Goal: Task Accomplishment & Management: Manage account settings

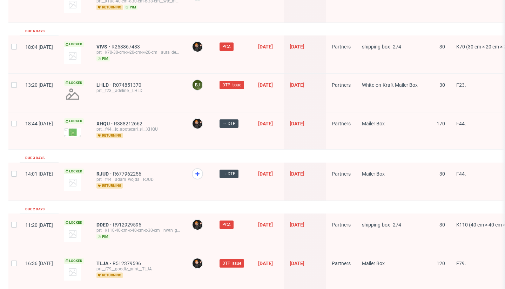
scroll to position [983, 0]
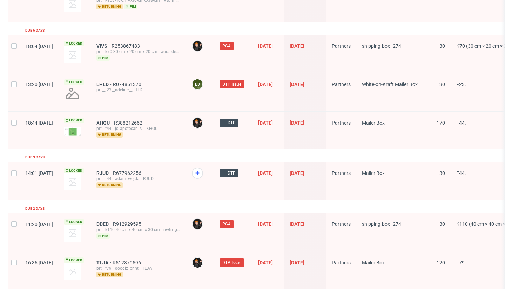
drag, startPoint x: 193, startPoint y: 117, endPoint x: 189, endPoint y: 115, distance: 3.6
click at [114, 120] on span "XHQU" at bounding box center [105, 123] width 18 height 6
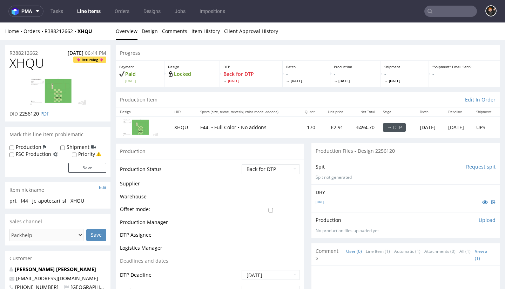
scroll to position [234, 0]
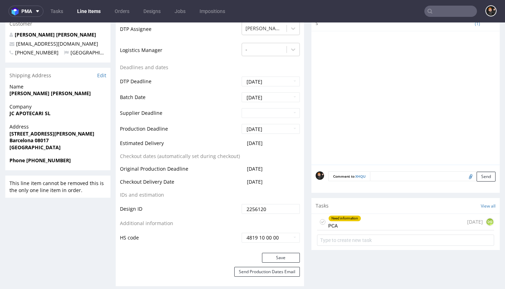
click at [341, 225] on div "Need information PCA" at bounding box center [344, 222] width 33 height 16
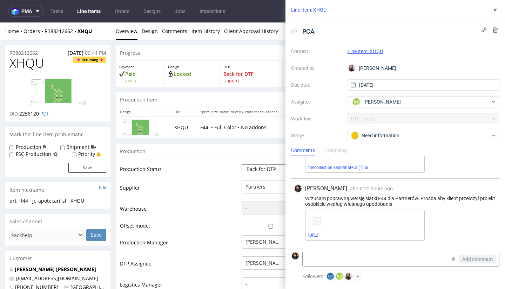
select select "dtp_issue"
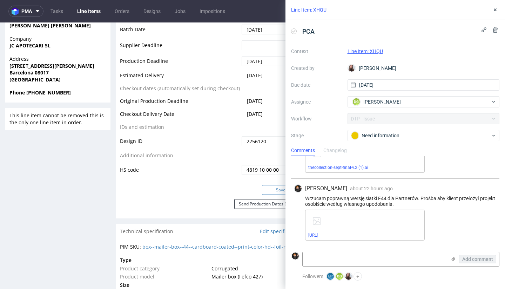
click at [269, 186] on button "Save" at bounding box center [281, 190] width 38 height 10
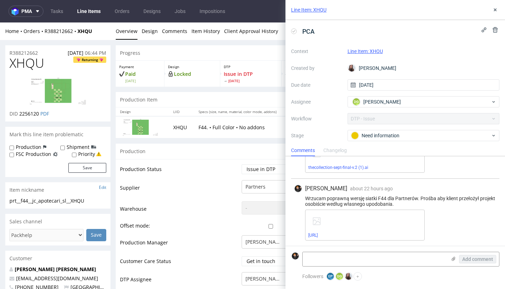
click at [86, 14] on link "Line Items" at bounding box center [89, 11] width 32 height 11
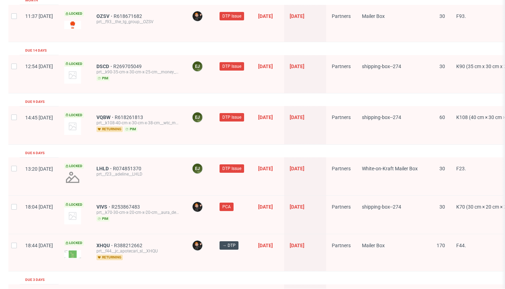
scroll to position [953, 0]
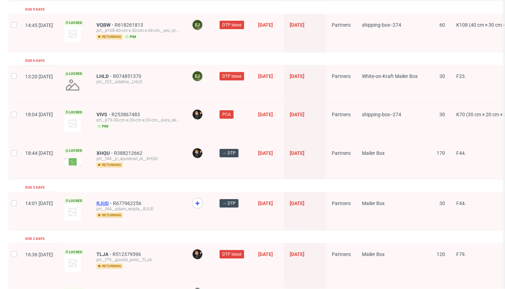
click at [113, 200] on span "RJUD" at bounding box center [104, 203] width 16 height 6
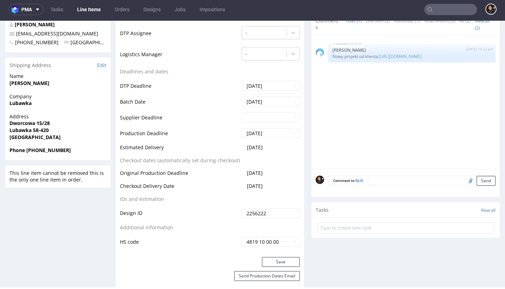
scroll to position [270, 0]
click at [286, 261] on button "Save" at bounding box center [281, 262] width 38 height 10
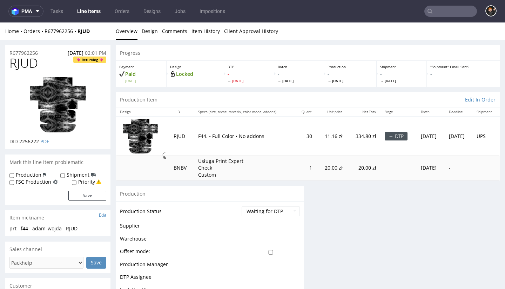
scroll to position [0, 0]
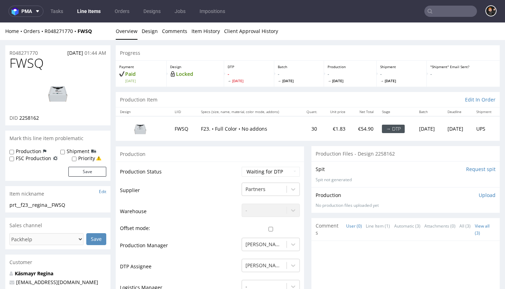
click at [39, 56] on span "FWSQ" at bounding box center [26, 63] width 34 height 14
click at [40, 56] on span "FWSQ" at bounding box center [26, 63] width 34 height 14
click at [29, 69] on span "FWSQ" at bounding box center [26, 63] width 34 height 14
click at [33, 67] on span "FWSQ" at bounding box center [26, 63] width 34 height 14
drag, startPoint x: 33, startPoint y: 67, endPoint x: 39, endPoint y: 66, distance: 6.1
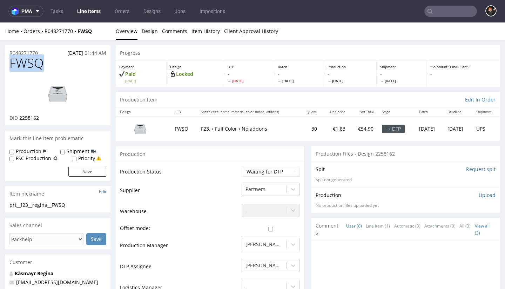
click at [33, 67] on span "FWSQ" at bounding box center [26, 63] width 34 height 14
copy span "FWSQ"
click at [271, 158] on div "Production" at bounding box center [210, 154] width 188 height 16
select select "dtp_in_process"
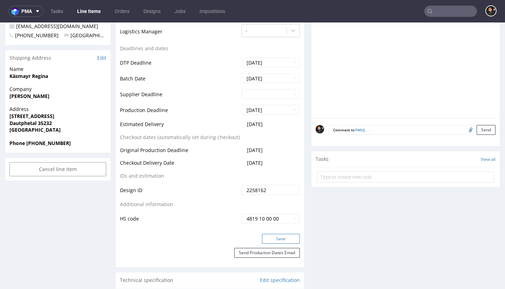
click at [282, 234] on button "Save" at bounding box center [281, 239] width 38 height 10
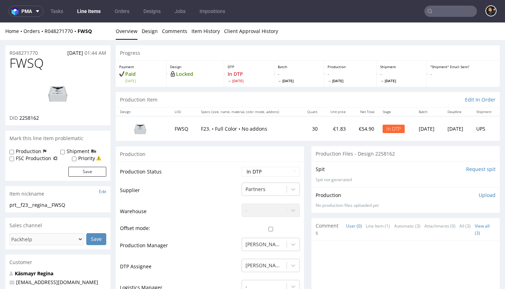
click at [89, 12] on link "Line Items" at bounding box center [89, 11] width 32 height 11
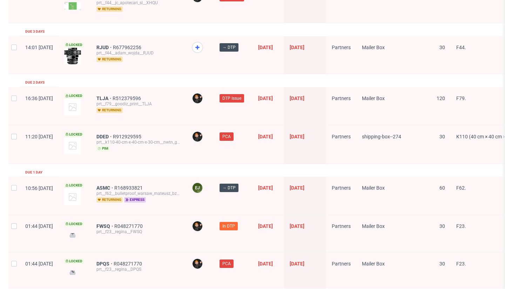
scroll to position [1115, 0]
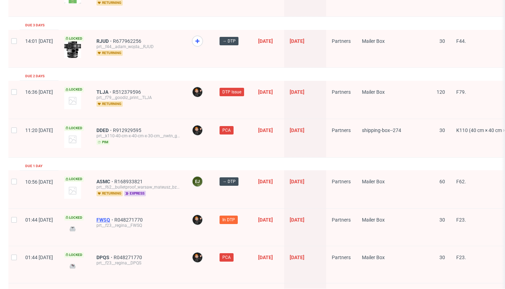
click at [114, 217] on span "FWSQ" at bounding box center [105, 220] width 18 height 6
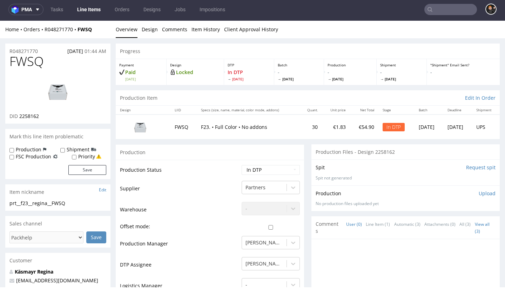
click at [60, 82] on img at bounding box center [58, 91] width 56 height 32
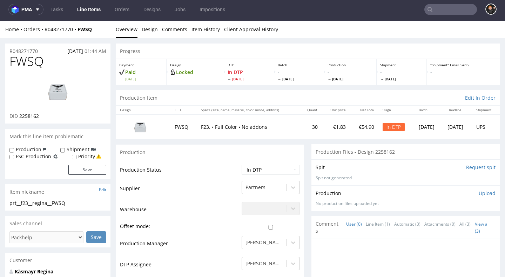
click at [254, 178] on td "Waiting for Artwork Waiting for Diecut Waiting for Mockup Waiting for DTP Waiti…" at bounding box center [270, 172] width 60 height 16
click at [261, 175] on td "Waiting for Artwork Waiting for Diecut Waiting for Mockup Waiting for DTP Waiti…" at bounding box center [270, 172] width 60 height 16
click at [220, 166] on td "Production Status" at bounding box center [180, 172] width 120 height 16
select select "dtp_ca_needed"
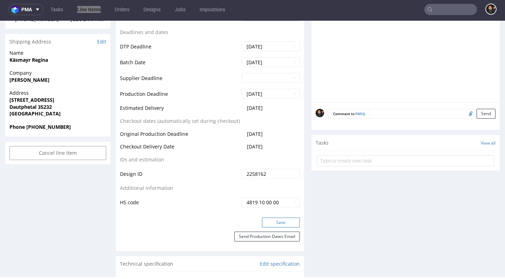
drag, startPoint x: 277, startPoint y: 220, endPoint x: 272, endPoint y: 219, distance: 5.3
click at [277, 220] on button "Save" at bounding box center [281, 222] width 38 height 10
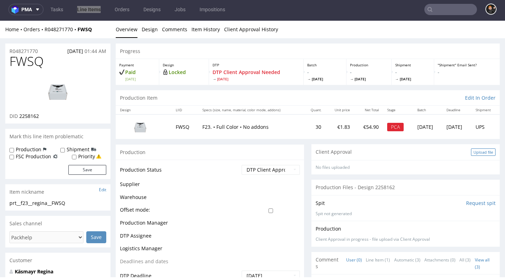
click at [476, 149] on div "Upload file" at bounding box center [483, 151] width 25 height 7
drag, startPoint x: 479, startPoint y: 154, endPoint x: 474, endPoint y: 154, distance: 5.3
click at [479, 154] on div "Upload file" at bounding box center [483, 151] width 25 height 7
click at [378, 161] on div "No files uploaded" at bounding box center [405, 167] width 188 height 15
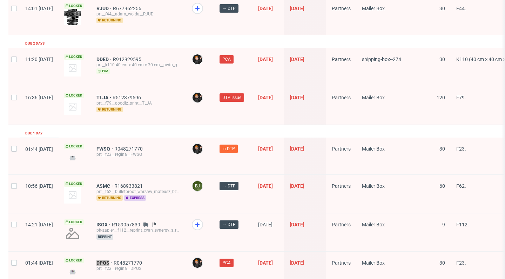
scroll to position [1148, 0]
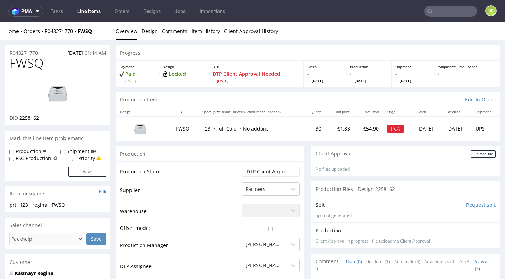
click at [485, 152] on div "Upload file" at bounding box center [483, 153] width 25 height 7
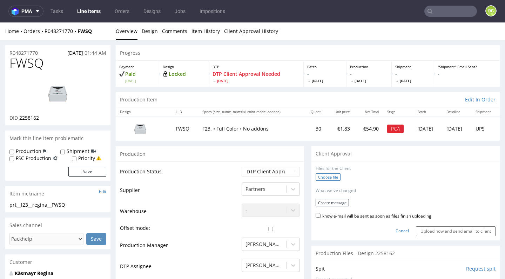
drag, startPoint x: 327, startPoint y: 180, endPoint x: 328, endPoint y: 174, distance: 6.7
click at [327, 180] on div "Choose file" at bounding box center [406, 177] width 180 height 9
click at [327, 173] on label "Choose file" at bounding box center [328, 176] width 25 height 7
click at [0, 22] on input "Choose file" at bounding box center [0, 22] width 0 height 0
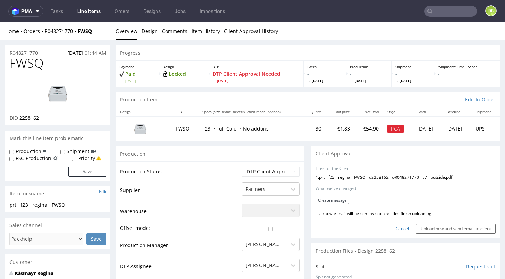
drag, startPoint x: 371, startPoint y: 209, endPoint x: 350, endPoint y: 207, distance: 21.8
click at [371, 209] on label "I know e-mail will be sent as soon as files finish uploading" at bounding box center [374, 213] width 116 height 8
click at [320, 210] on input "I know e-mail will be sent as soon as files finish uploading" at bounding box center [318, 212] width 5 height 5
checkbox input "true"
click at [342, 199] on button "Create message" at bounding box center [332, 199] width 33 height 7
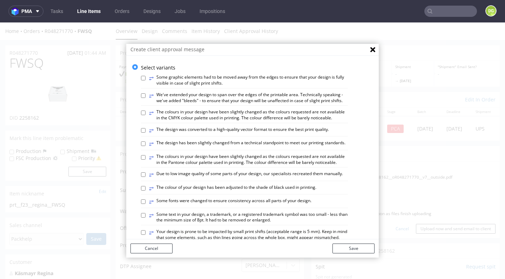
drag, startPoint x: 216, startPoint y: 133, endPoint x: 219, endPoint y: 136, distance: 4.7
click at [216, 133] on div "⥂ The design was converted to a high-quality vector format to ensure the best p…" at bounding box center [244, 132] width 207 height 10
click at [225, 141] on label "⥂ The design has been slightly changed from a technical standpoint to meet our …" at bounding box center [247, 144] width 196 height 8
click at [146, 141] on input "⥂ The design has been slightly changed from a technical standpoint to meet our …" at bounding box center [143, 143] width 5 height 5
checkbox input "true"
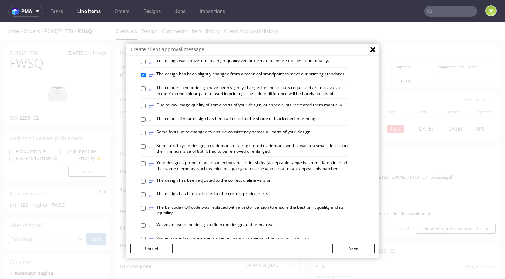
scroll to position [69, 0]
click at [246, 177] on label "⥂ The design has been adjusted to the correct dieline version." at bounding box center [210, 181] width 123 height 8
click at [146, 178] on input "⥂ The design has been adjusted to the correct dieline version." at bounding box center [143, 180] width 5 height 5
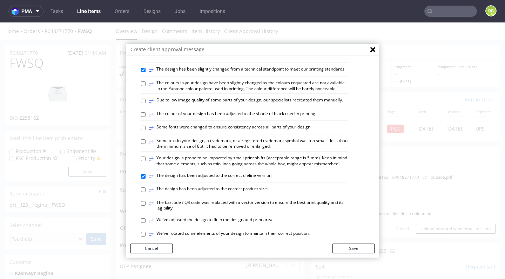
scroll to position [74, 0]
click at [149, 172] on div "⥂" at bounding box center [151, 176] width 5 height 8
click at [146, 173] on input "⥂ The design has been adjusted to the correct dieline version." at bounding box center [143, 175] width 5 height 5
click at [149, 173] on div "⥂" at bounding box center [151, 176] width 5 height 8
click at [146, 173] on input "⥂ The design has been adjusted to the correct dieline version." at bounding box center [143, 175] width 5 height 5
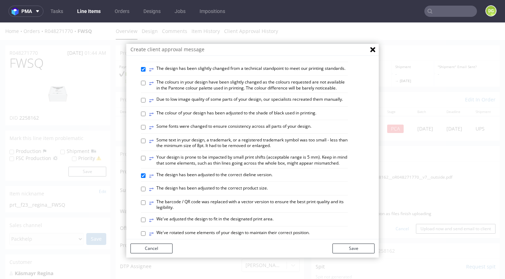
checkbox input "true"
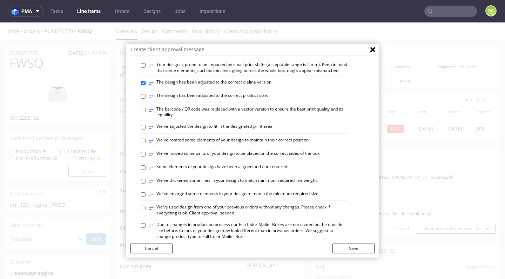
drag, startPoint x: 191, startPoint y: 159, endPoint x: 197, endPoint y: 148, distance: 12.4
click at [191, 164] on label "⥂ Some elements of your design have been aligned and / or centered." at bounding box center [218, 168] width 139 height 8
click at [146, 165] on input "⥂ Some elements of your design have been aligned and / or centered." at bounding box center [143, 167] width 5 height 5
checkbox input "true"
click at [247, 79] on label "⥂ The design has been adjusted to the correct dieline version." at bounding box center [210, 83] width 123 height 8
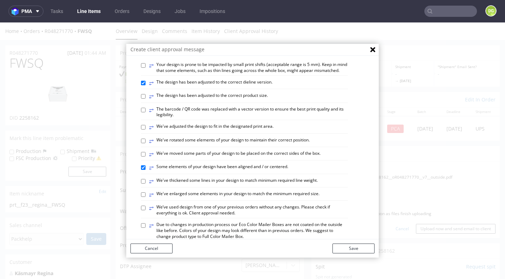
click at [146, 81] on input "⥂ The design has been adjusted to the correct dieline version." at bounding box center [143, 83] width 5 height 5
checkbox input "false"
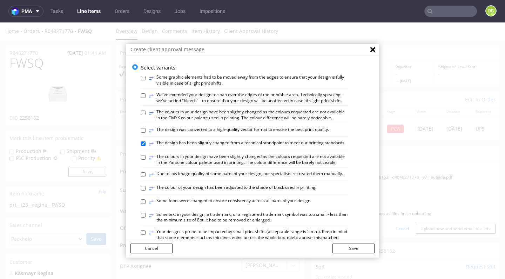
scroll to position [0, 0]
click at [345, 248] on button "Save" at bounding box center [354, 248] width 42 height 10
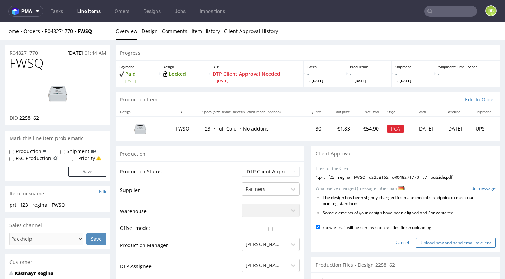
click at [463, 240] on input "Upload now and send email to client" at bounding box center [456, 243] width 80 height 10
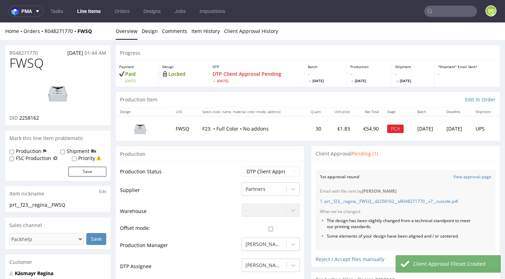
click at [88, 6] on link "Line Items" at bounding box center [89, 11] width 32 height 11
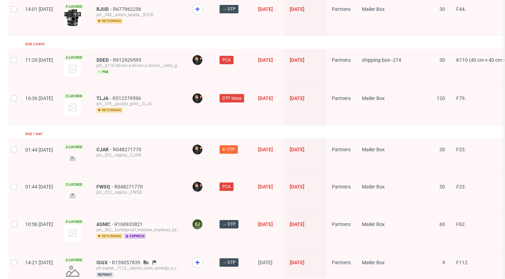
scroll to position [1148, 0]
click at [113, 147] on span "CJAR" at bounding box center [104, 150] width 16 height 6
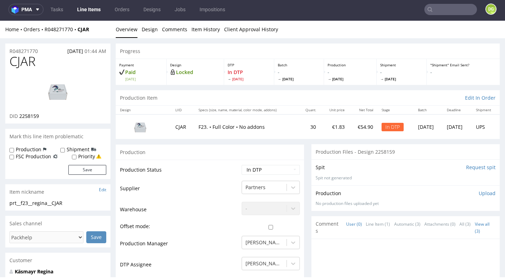
click at [28, 64] on span "CJAR" at bounding box center [22, 61] width 26 height 14
copy span "CJAR"
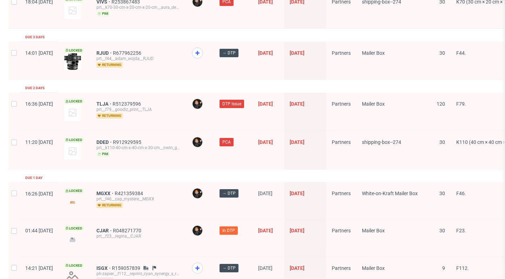
scroll to position [1148, 0]
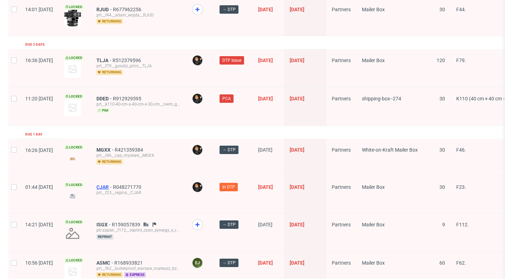
click at [113, 184] on span "CJAR" at bounding box center [104, 187] width 16 height 6
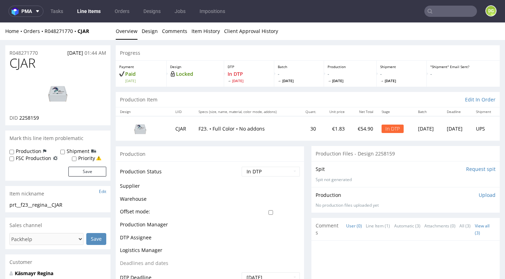
click at [32, 118] on span "2258159" at bounding box center [29, 117] width 20 height 7
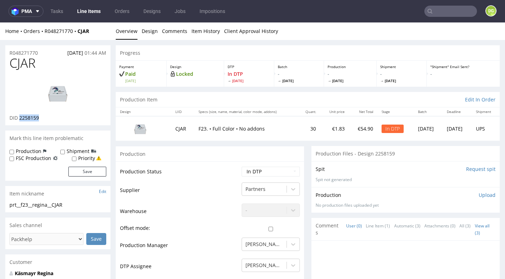
copy span "2258159"
click at [144, 33] on link "Design" at bounding box center [150, 30] width 16 height 17
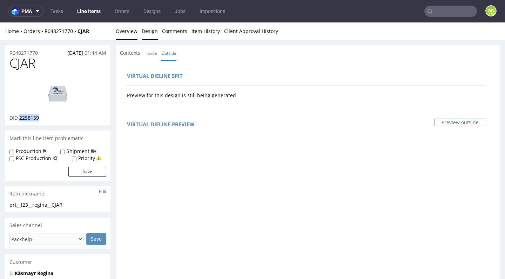
click at [129, 28] on link "Overview" at bounding box center [127, 30] width 22 height 17
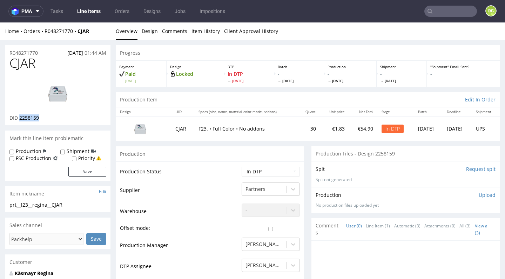
click at [475, 169] on input "Request spit" at bounding box center [480, 169] width 29 height 7
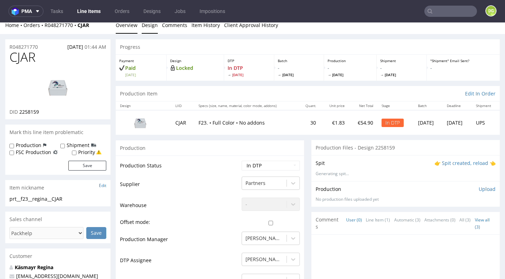
click at [148, 23] on link "Design" at bounding box center [150, 24] width 16 height 17
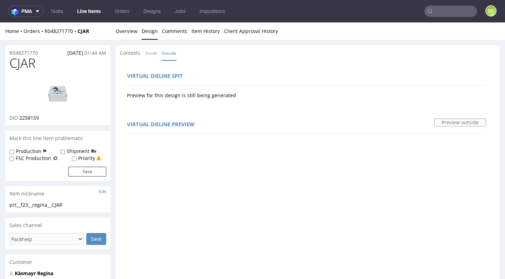
click at [114, 30] on div "Home Orders R048271770 CJAR Overview Design Comments Item History Client Approv…" at bounding box center [252, 31] width 505 height 18
click at [125, 31] on link "Overview" at bounding box center [127, 30] width 22 height 17
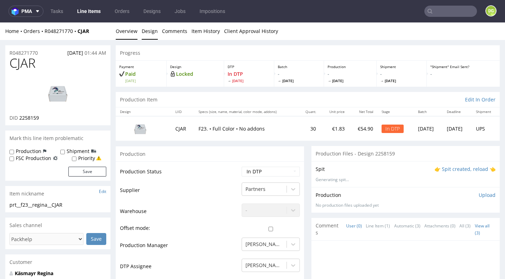
click at [142, 37] on link "Design" at bounding box center [150, 30] width 16 height 17
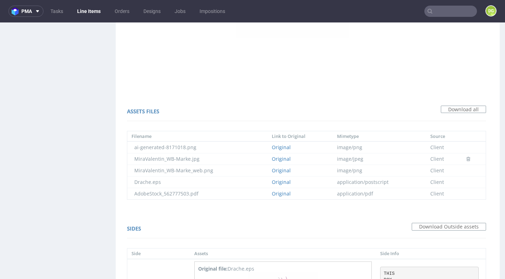
scroll to position [415, 0]
